Goal: Communication & Community: Share content

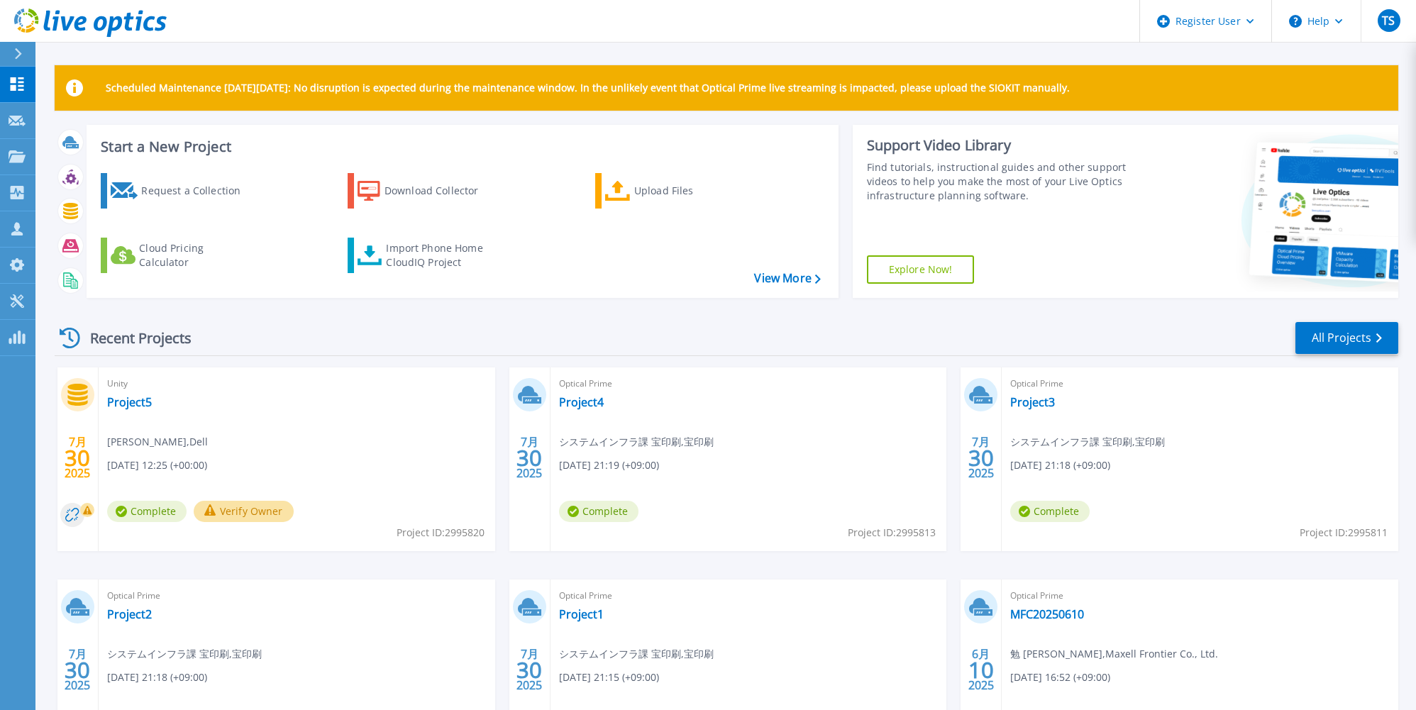
click at [304, 328] on div "Recent Projects All Projects" at bounding box center [726, 338] width 1343 height 35
click at [228, 338] on div "Recent Projects All Projects" at bounding box center [726, 338] width 1343 height 35
click at [45, 231] on p "Customers" at bounding box center [62, 229] width 51 height 37
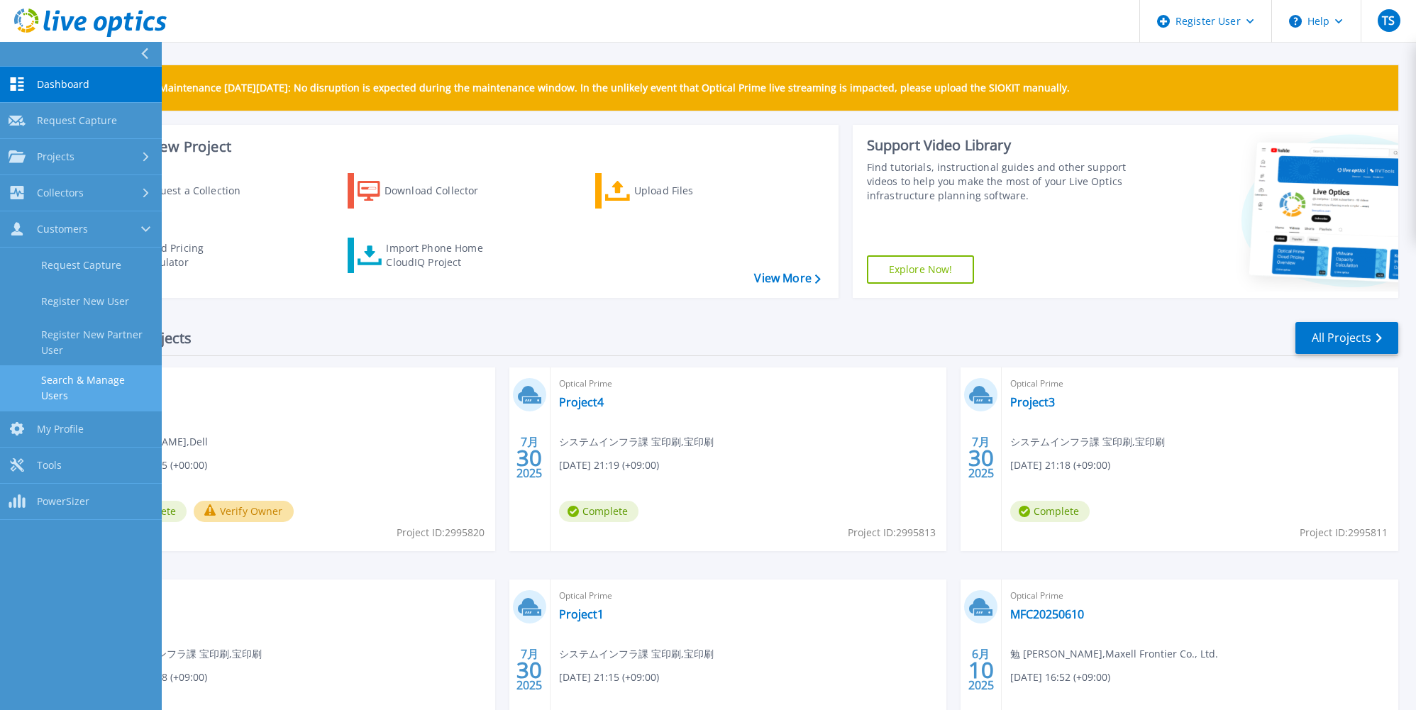
click at [80, 376] on link "Search & Manage Users" at bounding box center [81, 387] width 162 height 45
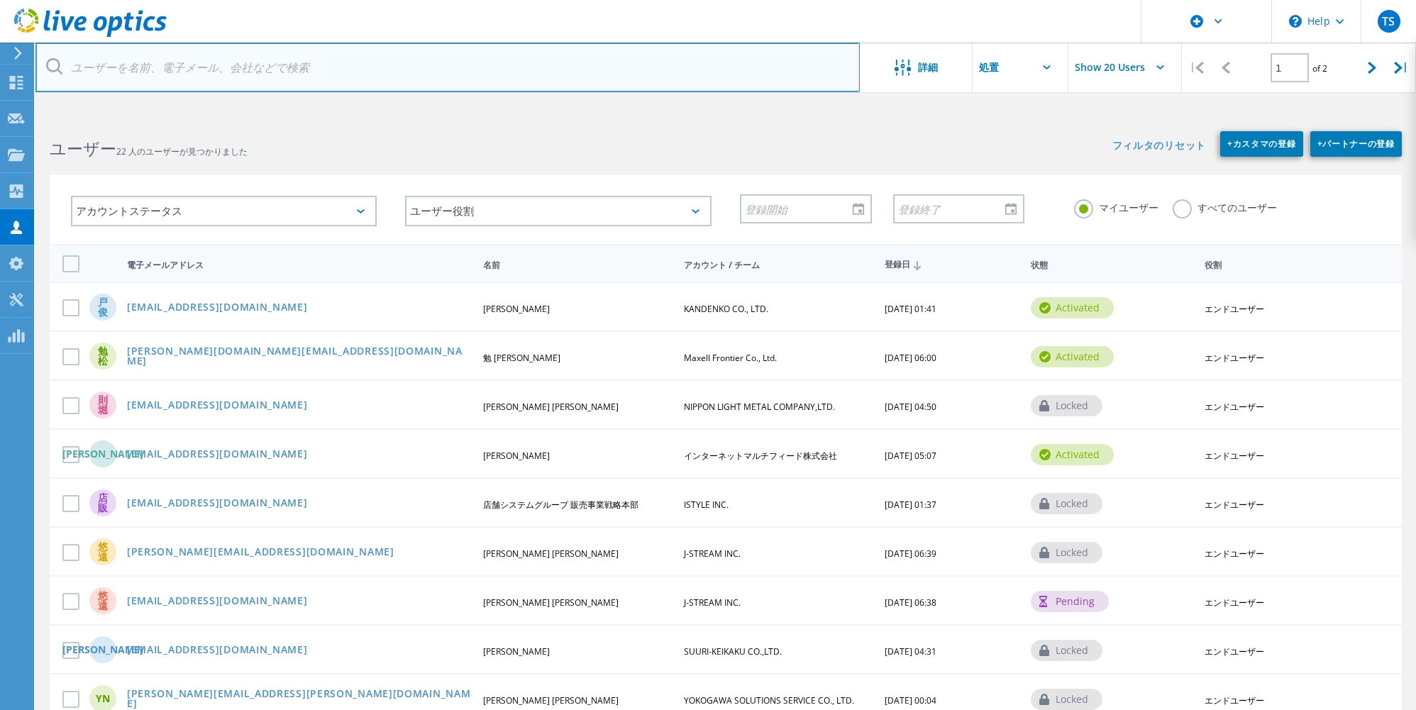
click at [240, 76] on input "text" at bounding box center [447, 68] width 824 height 50
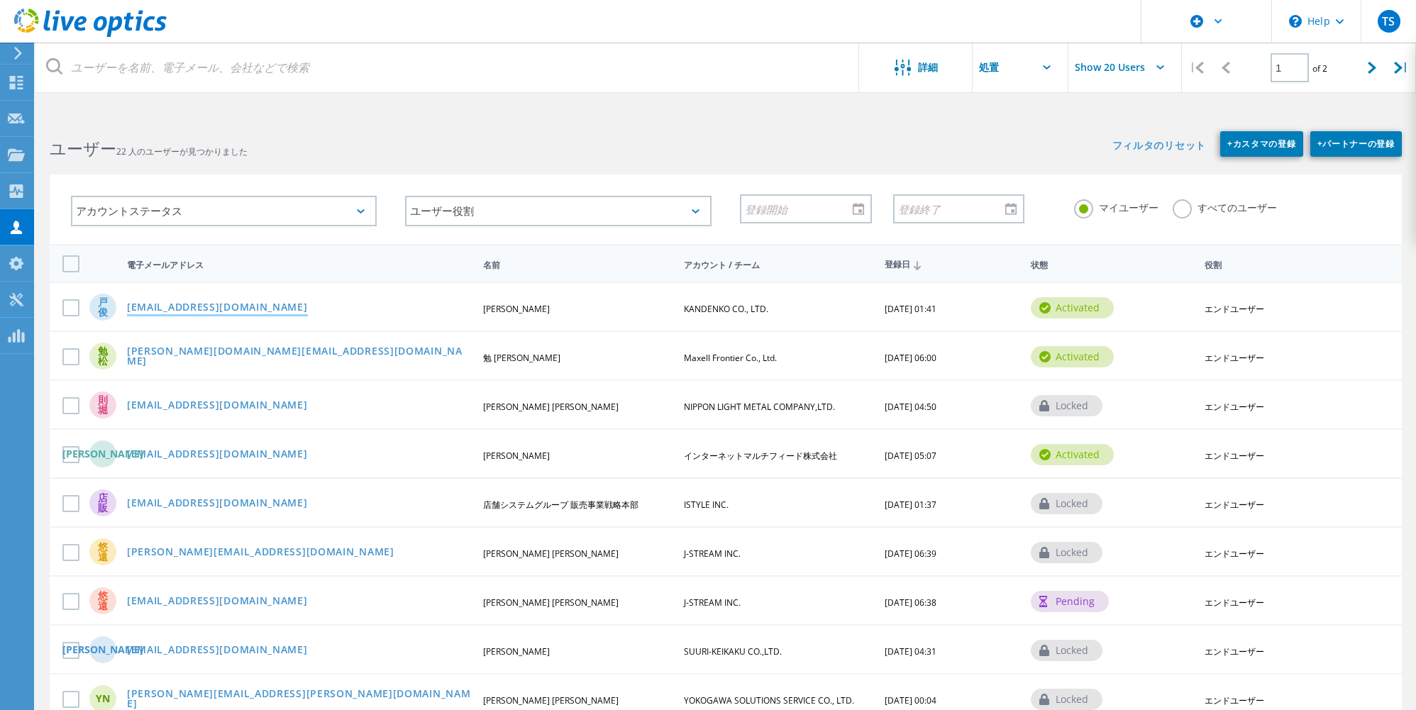
click at [252, 304] on link "[EMAIL_ADDRESS][DOMAIN_NAME]" at bounding box center [217, 308] width 181 height 12
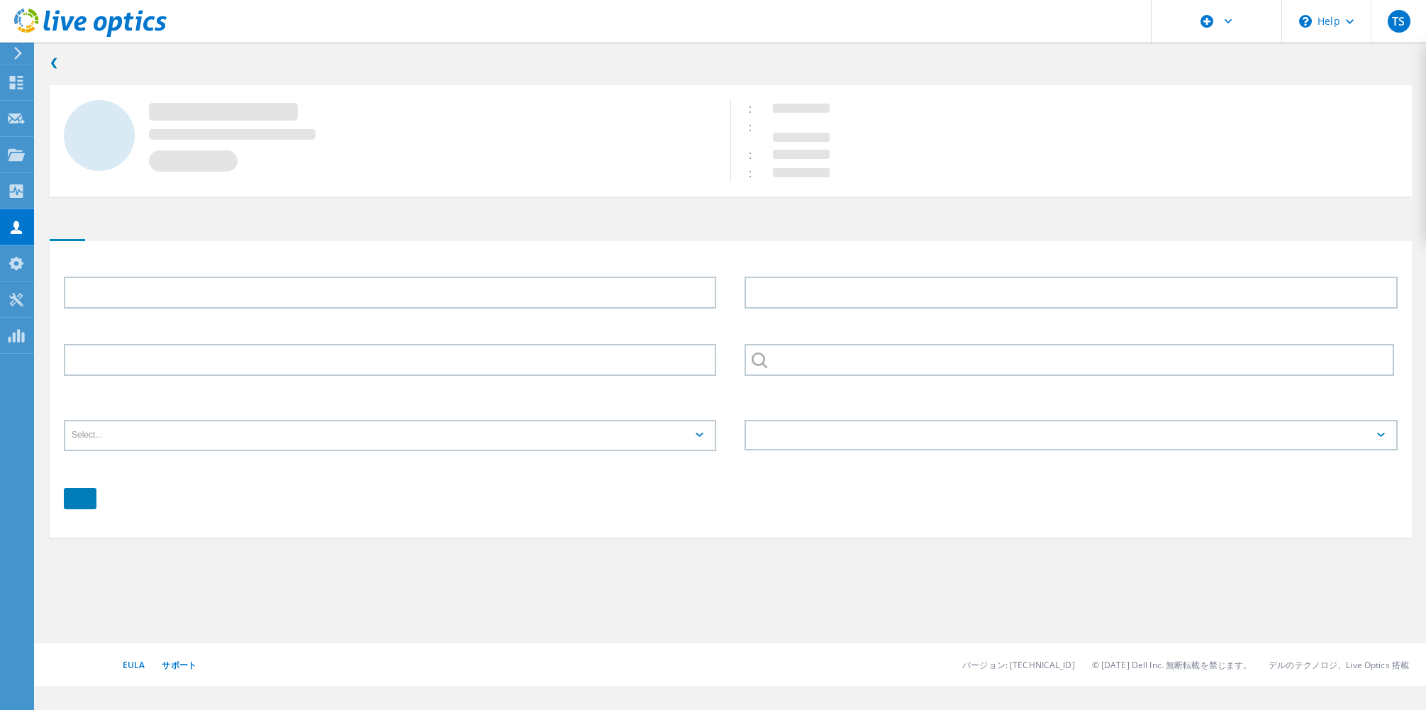
type input "戸熊"
type input "[PERSON_NAME]"
type input "KANDENKO CO., LTD."
type input "日本語"
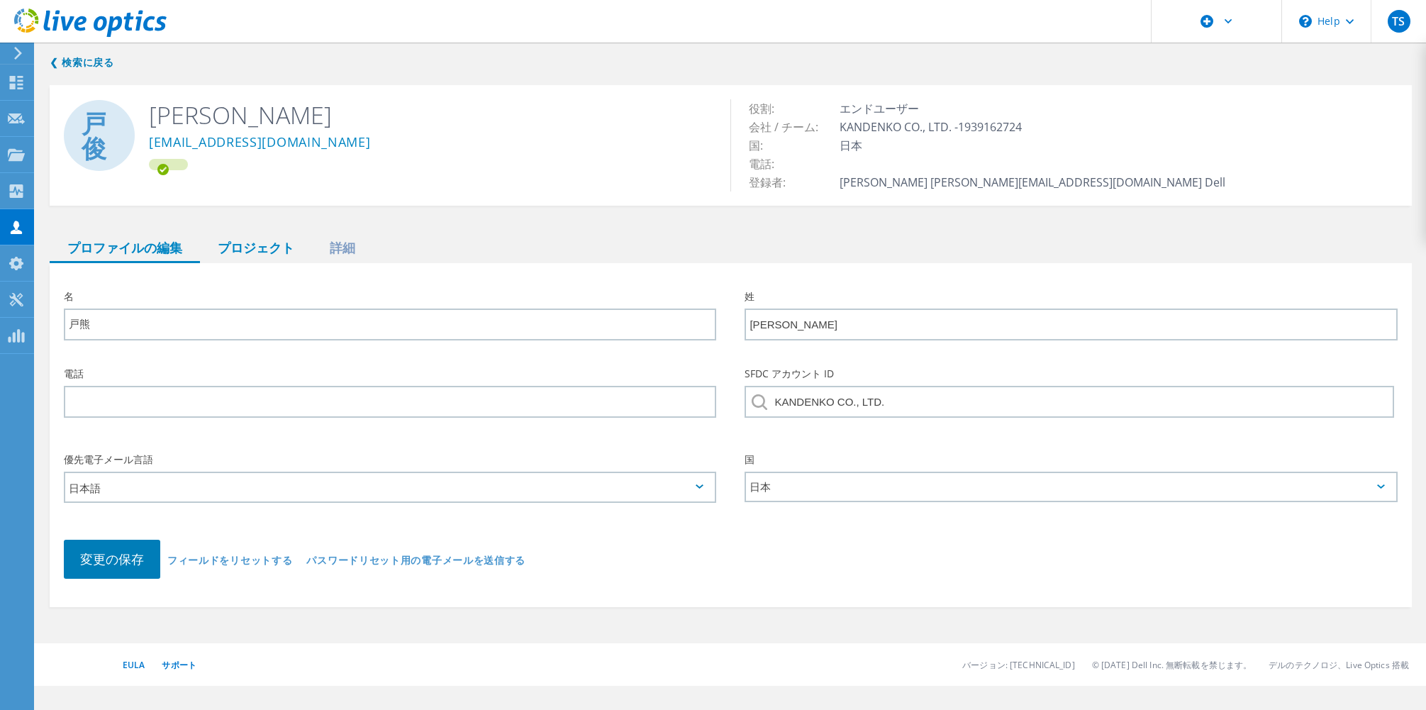
click at [252, 250] on div "プロジェクト" at bounding box center [256, 248] width 112 height 29
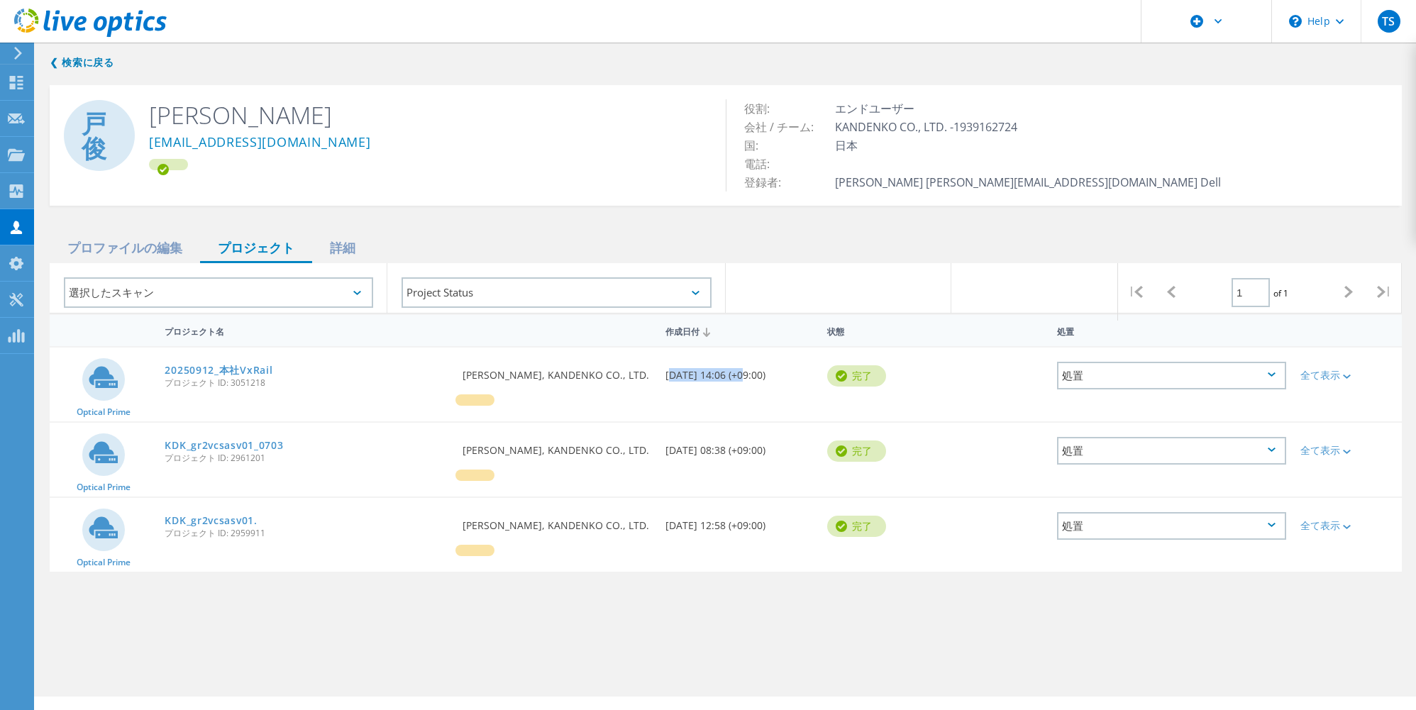
drag, startPoint x: 667, startPoint y: 380, endPoint x: 737, endPoint y: 379, distance: 70.2
click at [737, 379] on div "作成日付 09/12/2025, 14:06 (+09:00)" at bounding box center [739, 371] width 162 height 47
click at [254, 366] on link "20250912_本社VxRail" at bounding box center [219, 370] width 108 height 10
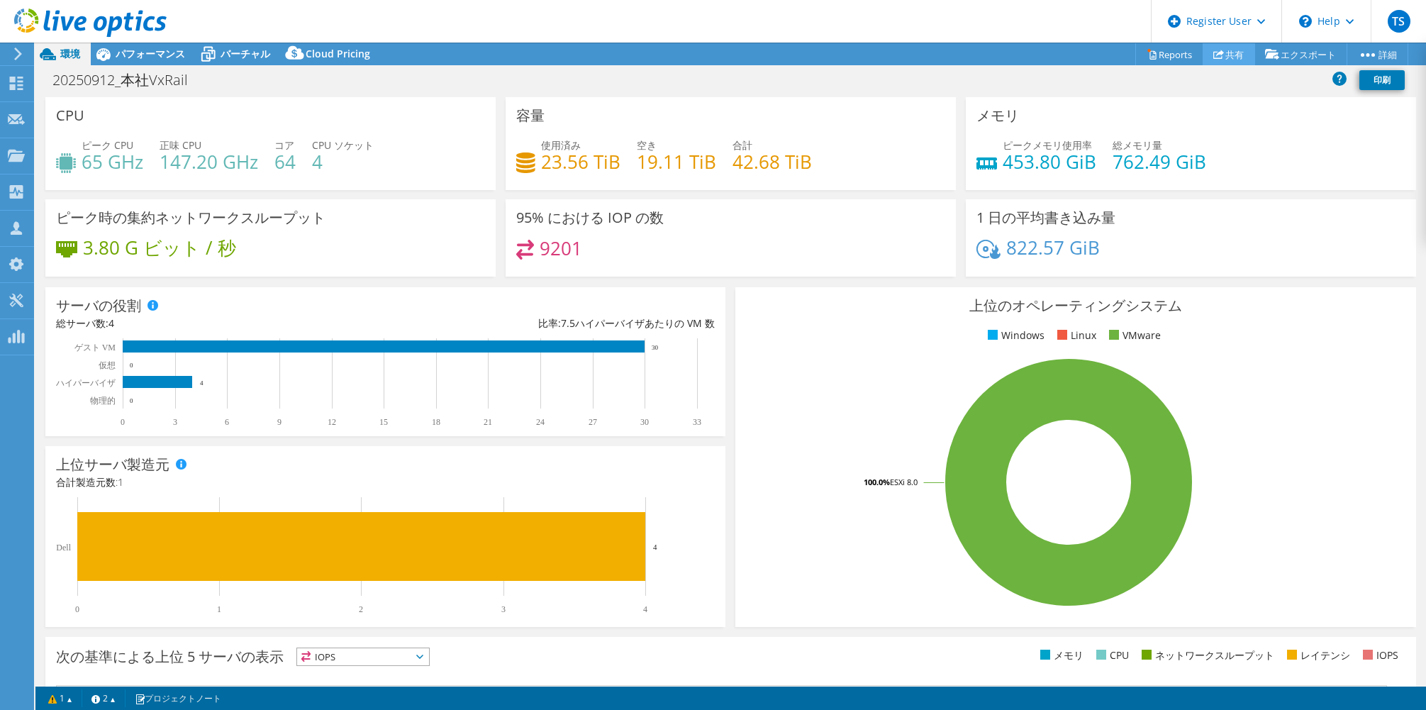
click at [1215, 52] on use at bounding box center [1218, 54] width 11 height 9
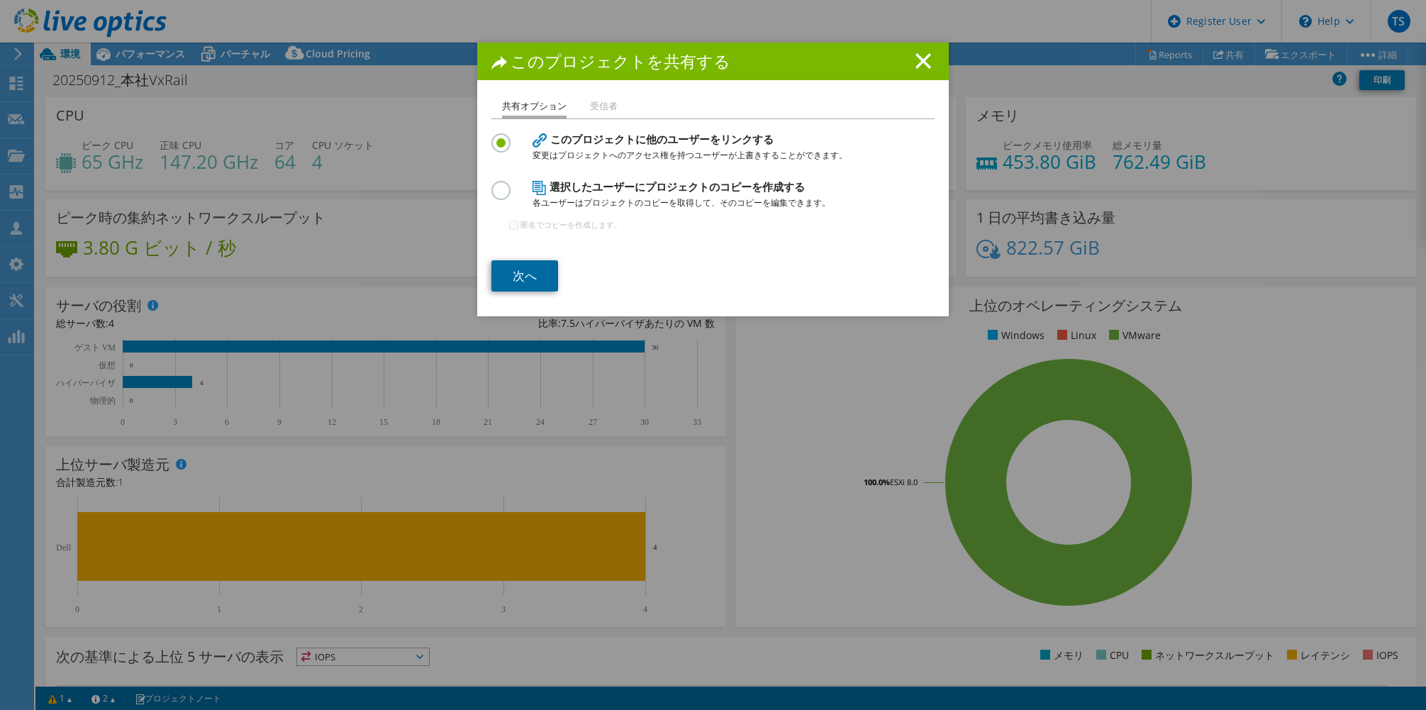
click at [525, 274] on link "次へ" at bounding box center [524, 275] width 67 height 31
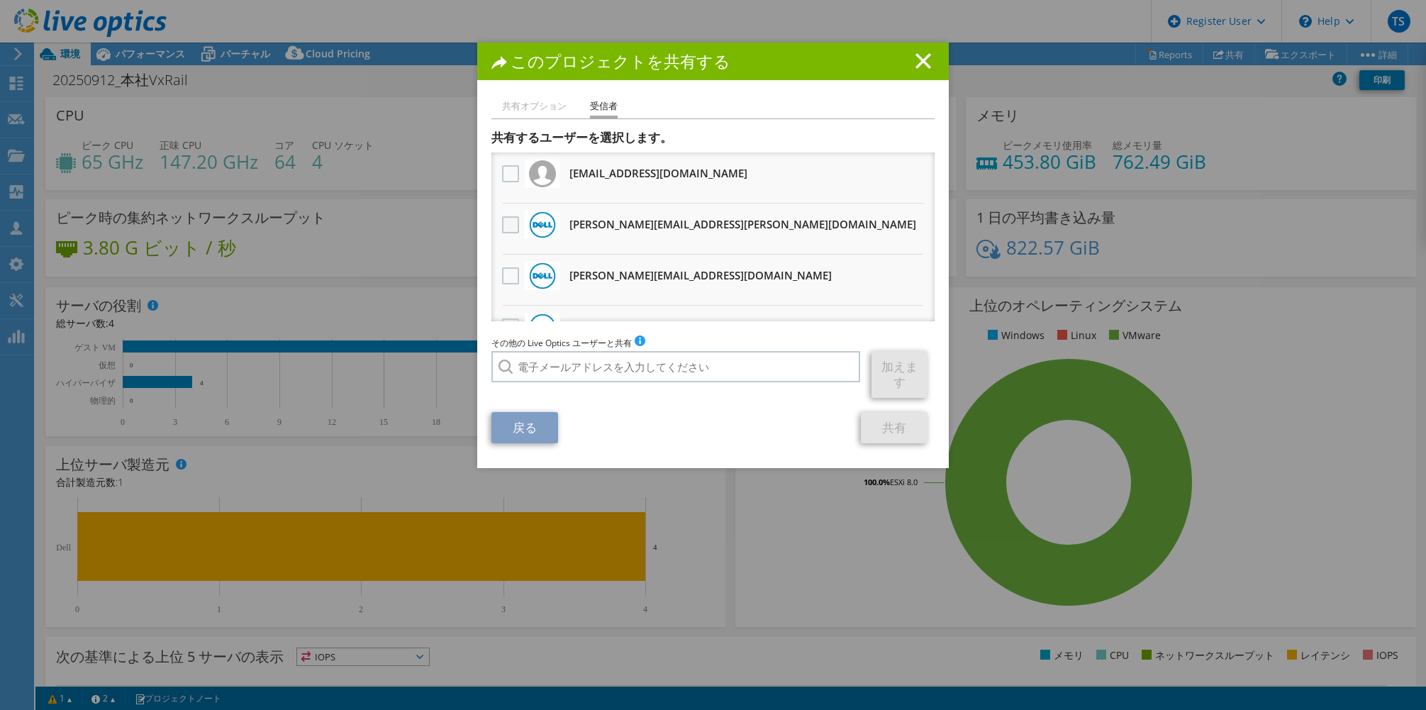
click at [502, 227] on label at bounding box center [512, 224] width 21 height 17
click at [0, 0] on input "checkbox" at bounding box center [0, 0] width 0 height 0
click at [508, 225] on label at bounding box center [512, 224] width 21 height 17
click at [0, 0] on input "checkbox" at bounding box center [0, 0] width 0 height 0
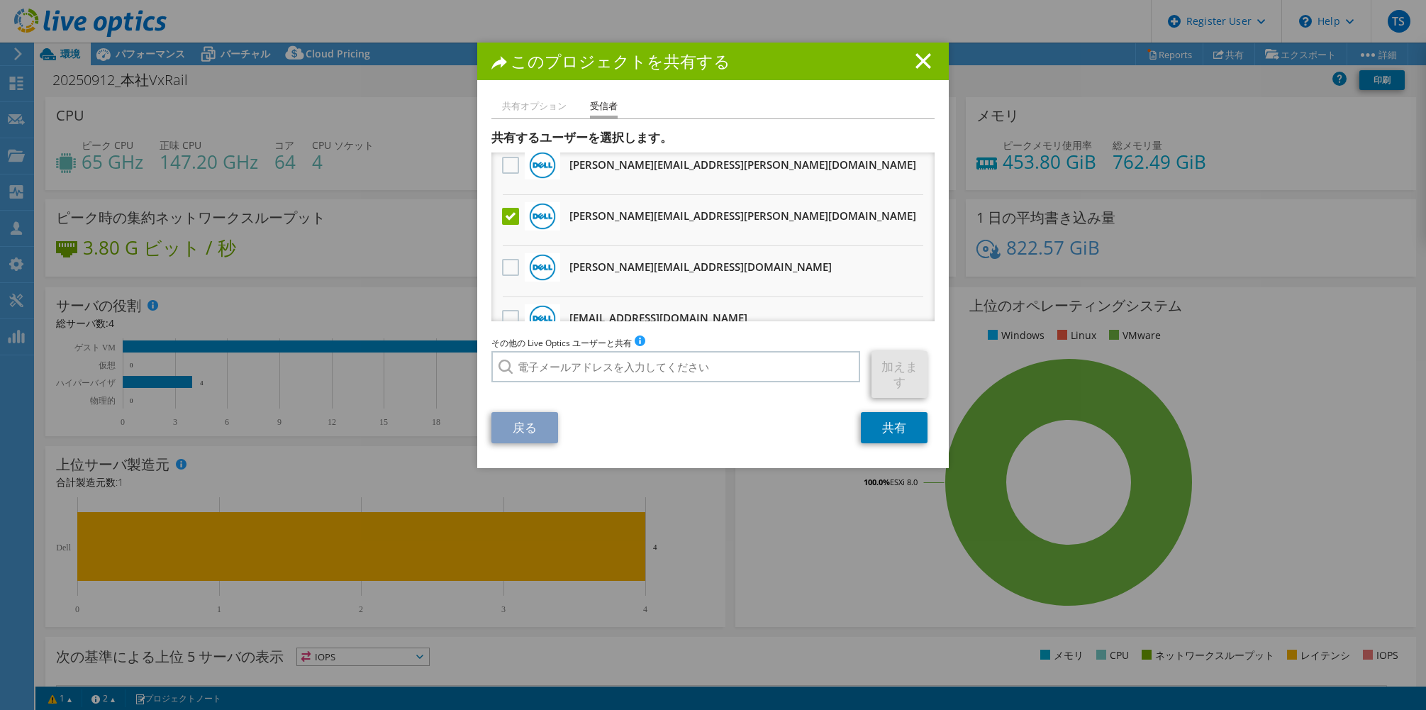
scroll to position [284, 0]
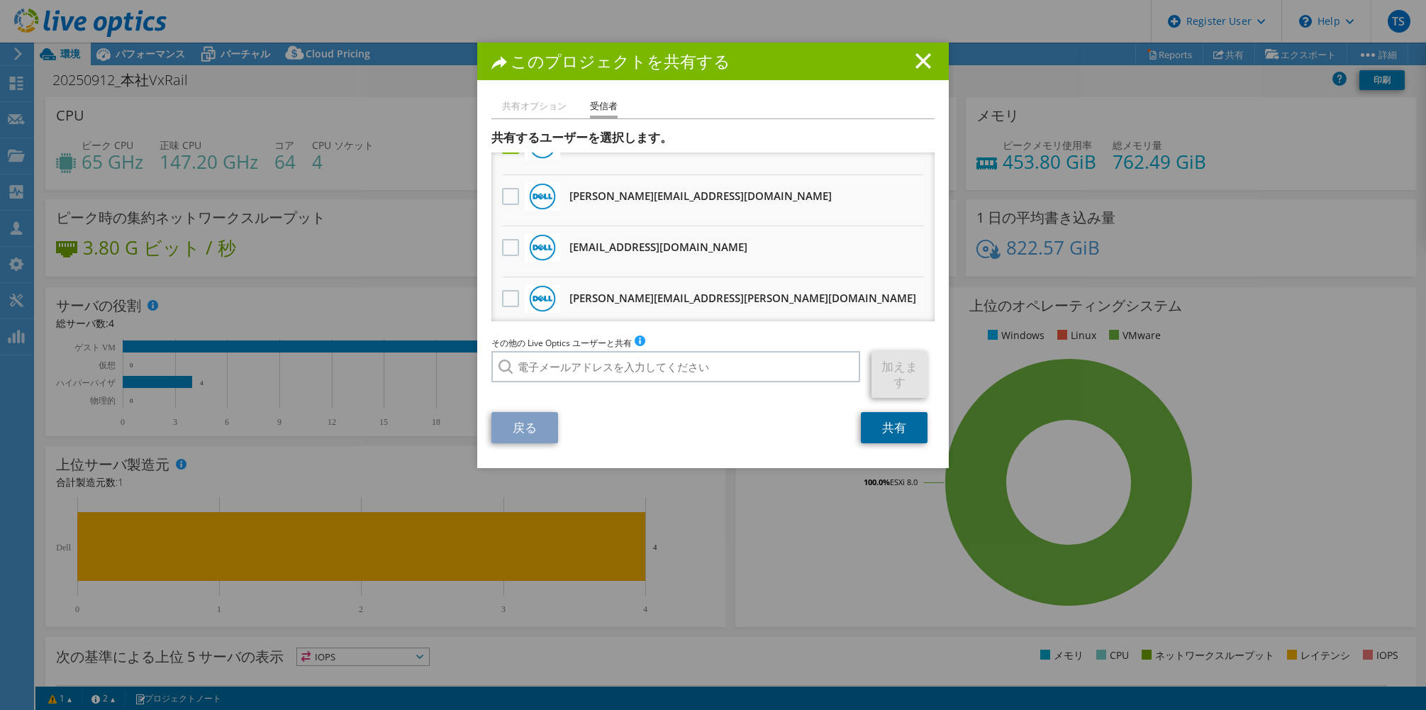
click at [875, 429] on link "共有" at bounding box center [894, 427] width 67 height 31
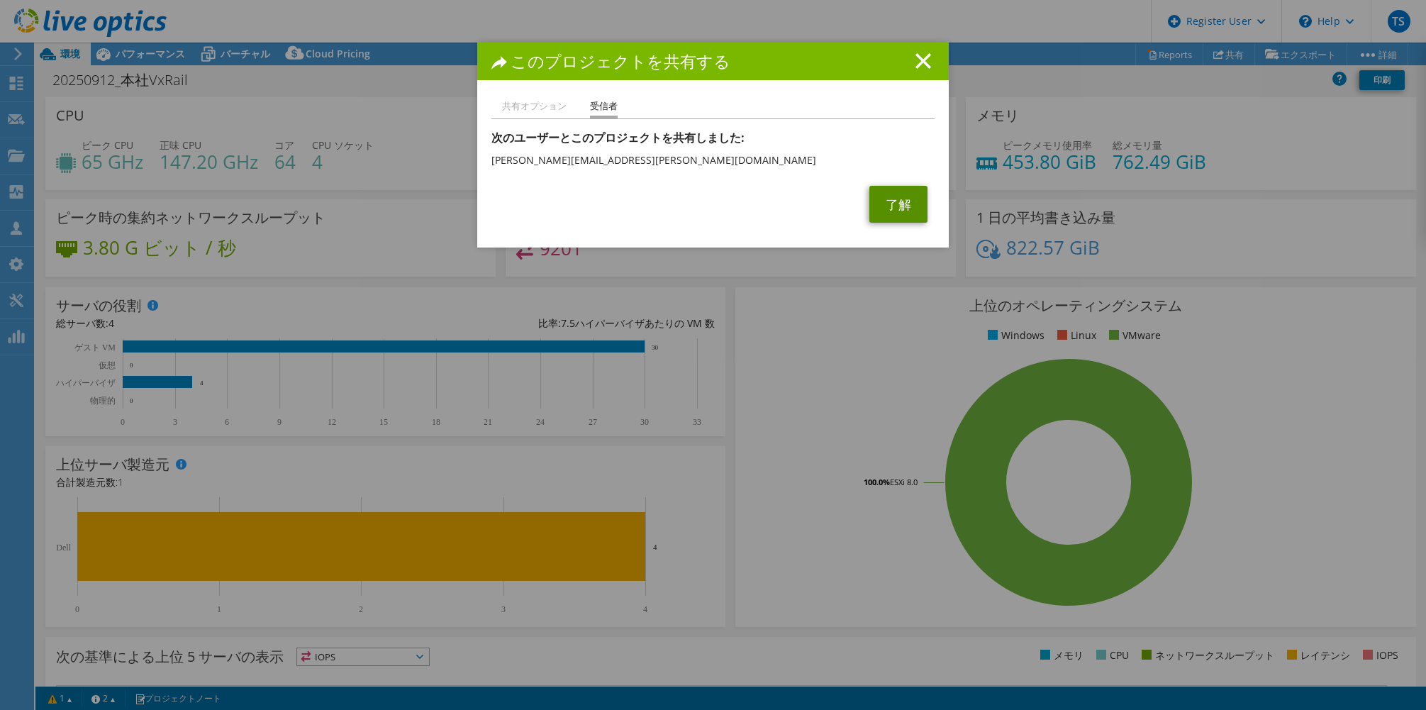
click at [906, 199] on link "了解" at bounding box center [899, 204] width 58 height 37
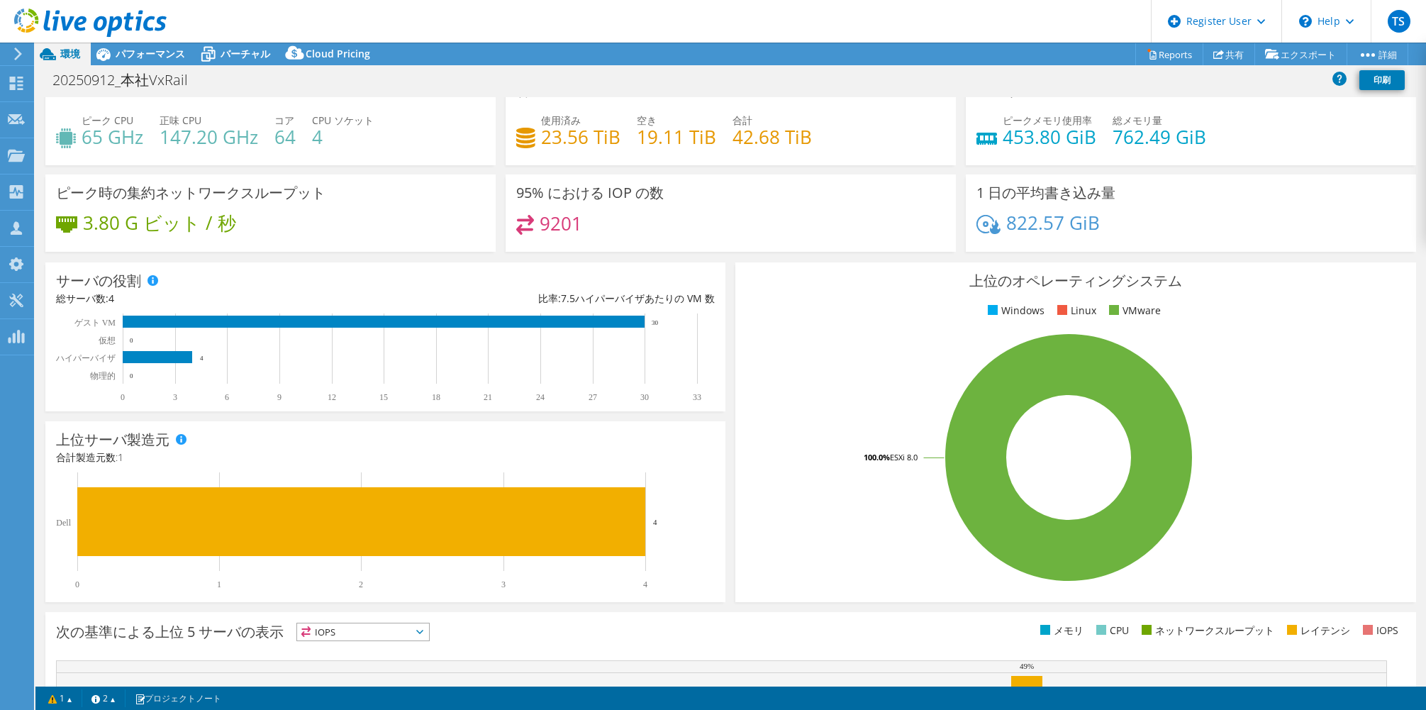
scroll to position [0, 0]
